Goal: Information Seeking & Learning: Understand process/instructions

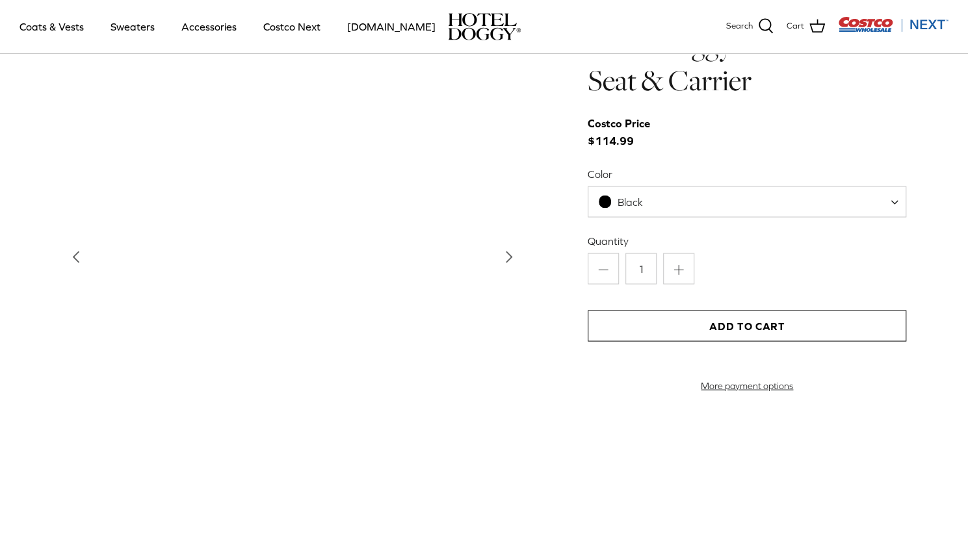
scroll to position [1361, 0]
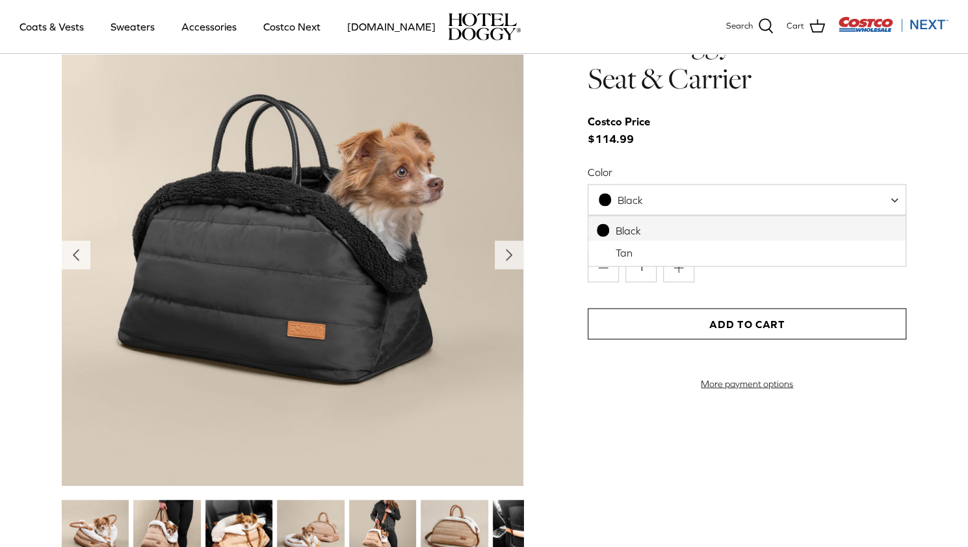
click at [895, 202] on span at bounding box center [899, 199] width 13 height 31
click at [932, 114] on div "Left Right" at bounding box center [484, 297] width 962 height 546
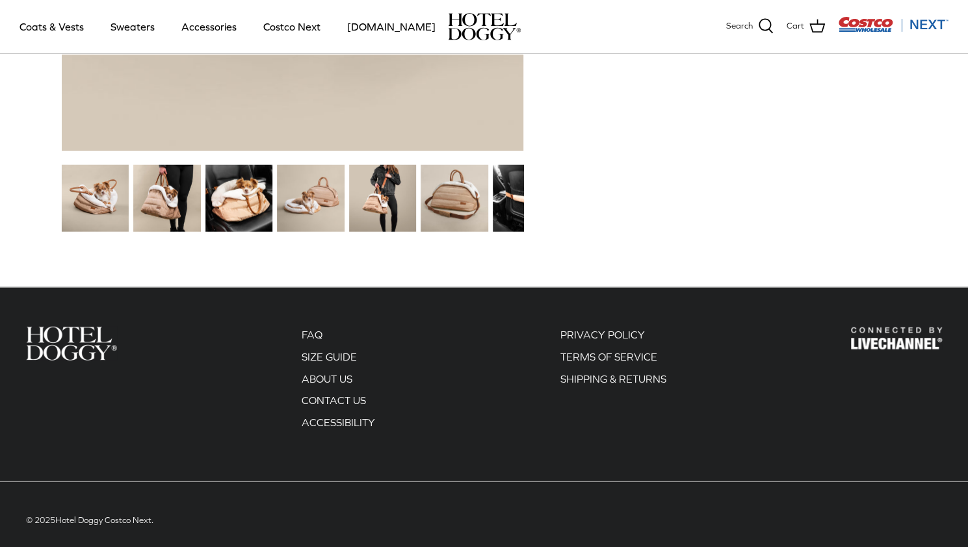
scroll to position [1708, 0]
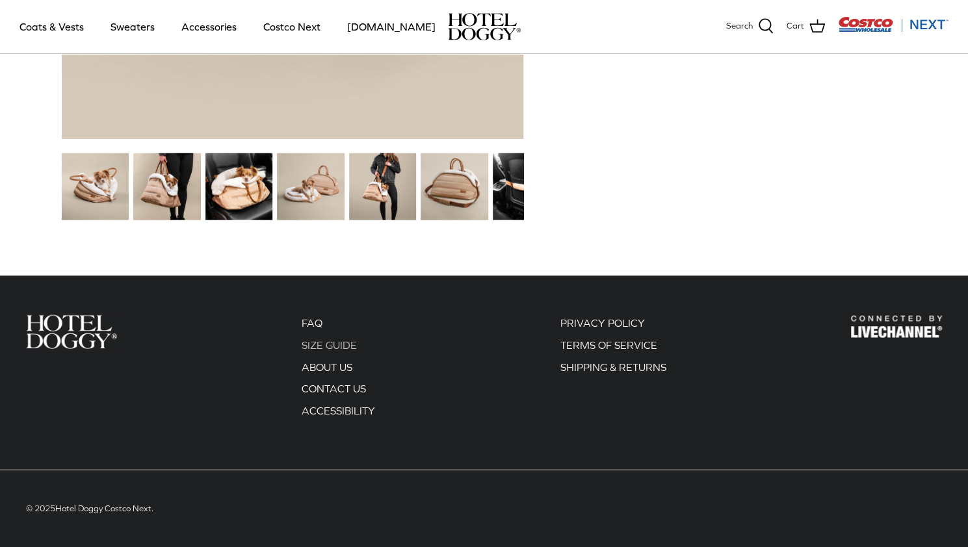
click at [347, 344] on link "SIZE GUIDE" at bounding box center [329, 345] width 55 height 12
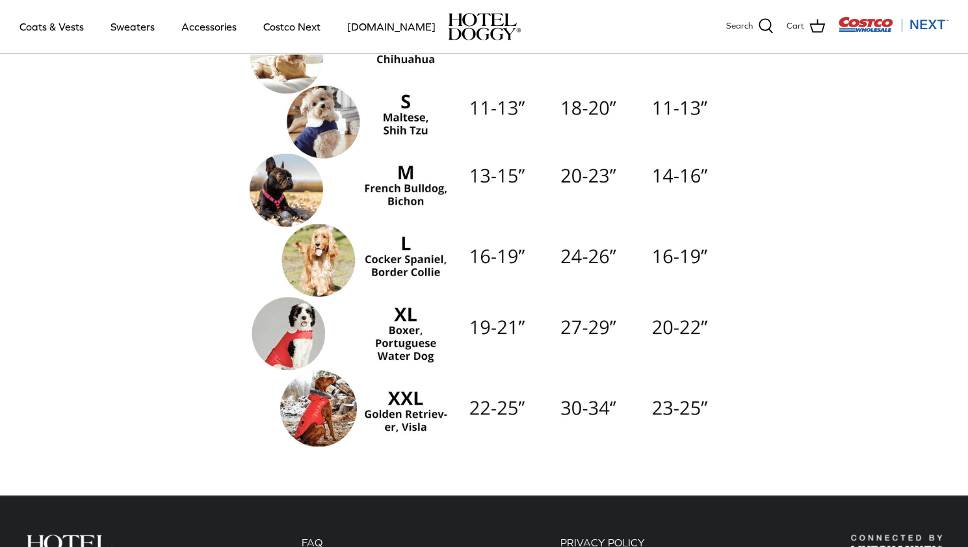
scroll to position [259, 0]
click at [408, 401] on img at bounding box center [484, 212] width 481 height 481
